Goal: Find specific page/section: Find specific page/section

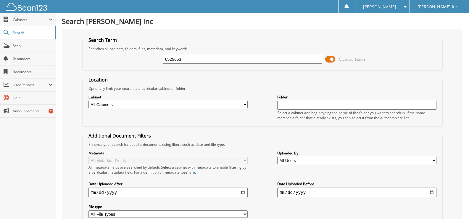
type input "6529653"
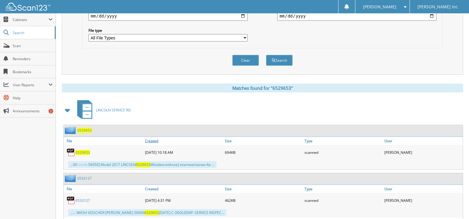
scroll to position [178, 0]
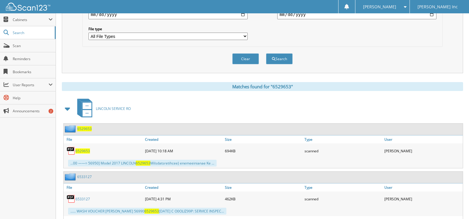
drag, startPoint x: 83, startPoint y: 152, endPoint x: 126, endPoint y: 151, distance: 42.6
click at [83, 152] on span "6529653" at bounding box center [82, 150] width 15 height 5
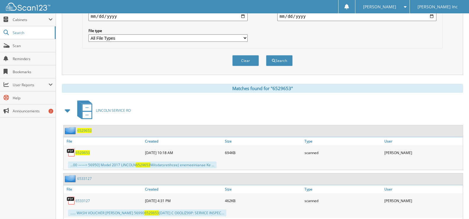
scroll to position [30, 0]
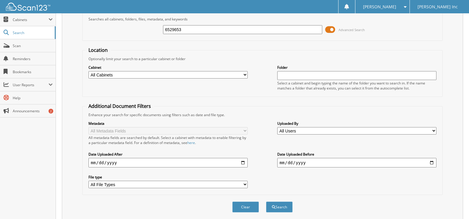
click at [187, 26] on input "6529653" at bounding box center [242, 29] width 159 height 9
paste input "3850"
type input "6538503"
click at [266, 201] on button "Search" at bounding box center [279, 206] width 27 height 11
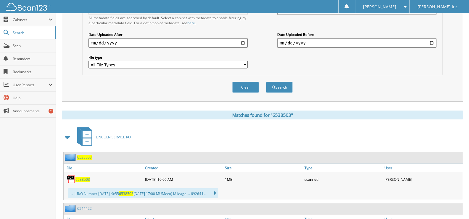
scroll to position [178, 0]
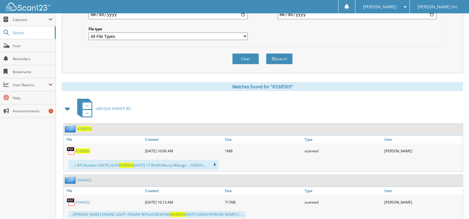
click at [85, 149] on span "6538503" at bounding box center [82, 150] width 15 height 5
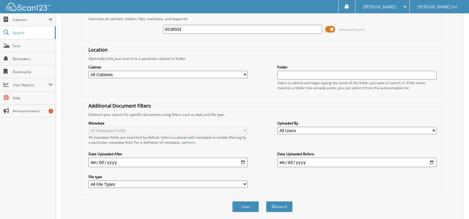
scroll to position [30, 0]
click at [185, 32] on input "6538503" at bounding box center [242, 29] width 159 height 9
paste input "29604"
type input "6529604"
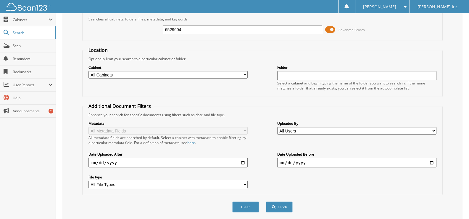
click at [266, 201] on button "Search" at bounding box center [279, 206] width 27 height 11
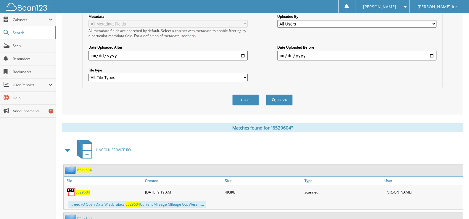
scroll to position [148, 0]
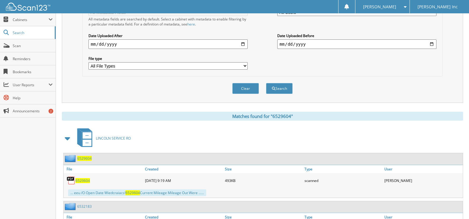
click at [86, 181] on span "6529604" at bounding box center [82, 180] width 15 height 5
